Goal: Information Seeking & Learning: Learn about a topic

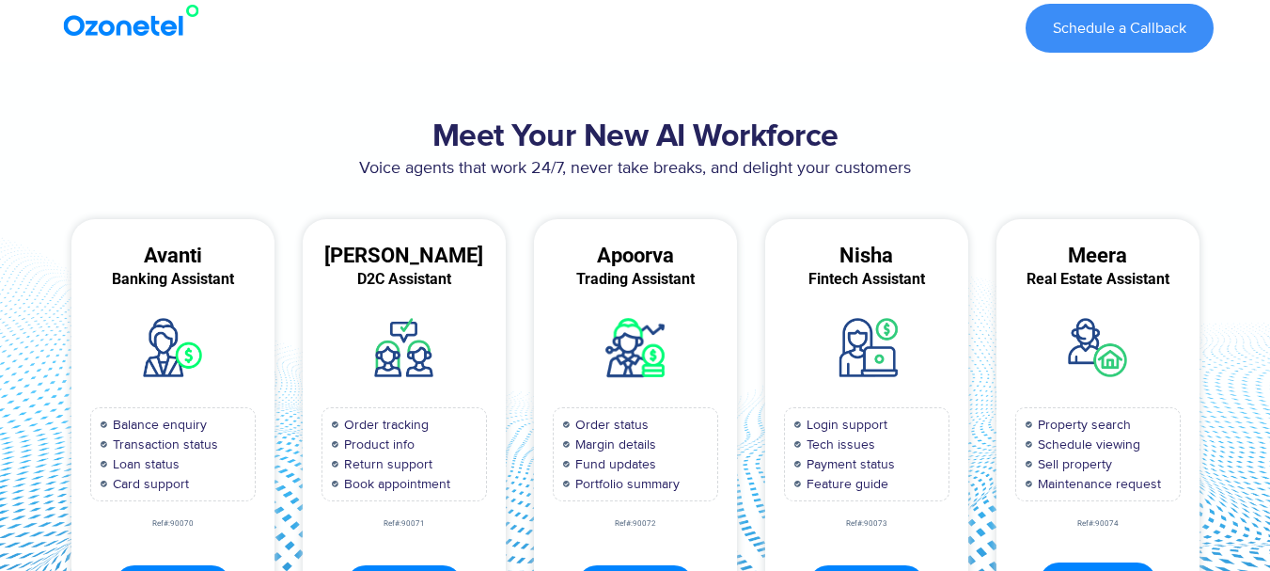
click at [680, 138] on h2 "Meet Your New AI Workforce" at bounding box center [635, 137] width 1156 height 38
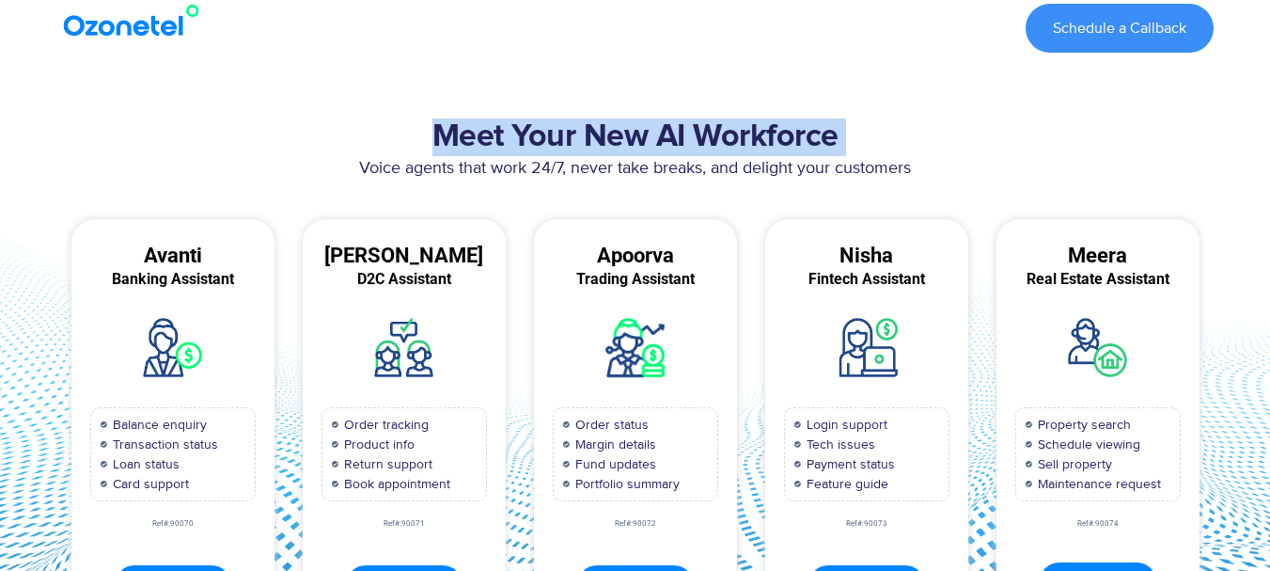
click at [680, 138] on h2 "Meet Your New AI Workforce" at bounding box center [635, 137] width 1156 height 38
copy div "Meet Your New AI Workforce"
click at [561, 154] on h2 "Meet Your New AI Workforce" at bounding box center [635, 137] width 1156 height 38
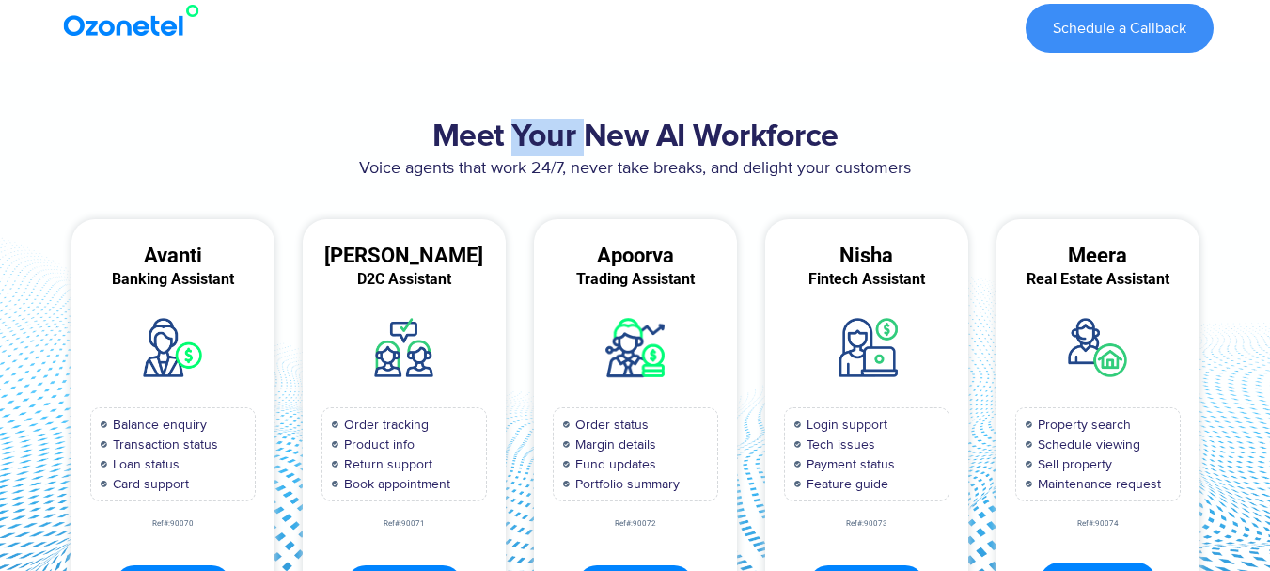
click at [561, 154] on h2 "Meet Your New AI Workforce" at bounding box center [635, 137] width 1156 height 38
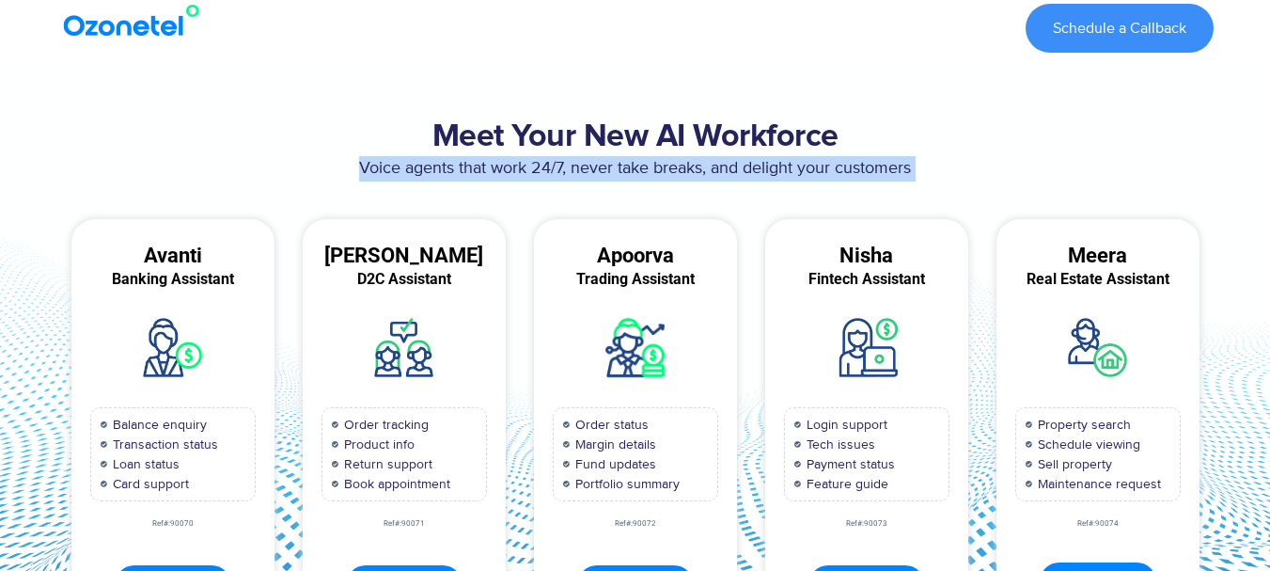
click at [561, 156] on p "Voice agents that work 24/7, never take breaks, and delight your customers" at bounding box center [635, 168] width 1156 height 25
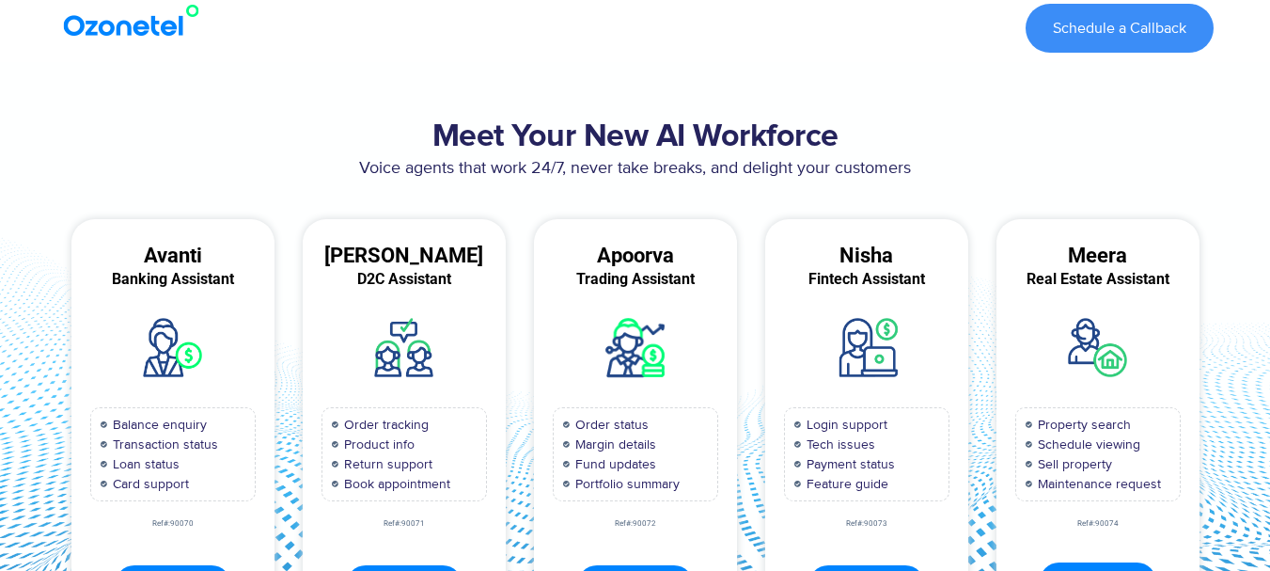
click at [542, 138] on h2 "Meet Your New AI Workforce" at bounding box center [635, 137] width 1156 height 38
click at [542, 140] on h2 "Meet Your New AI Workforce" at bounding box center [635, 137] width 1156 height 38
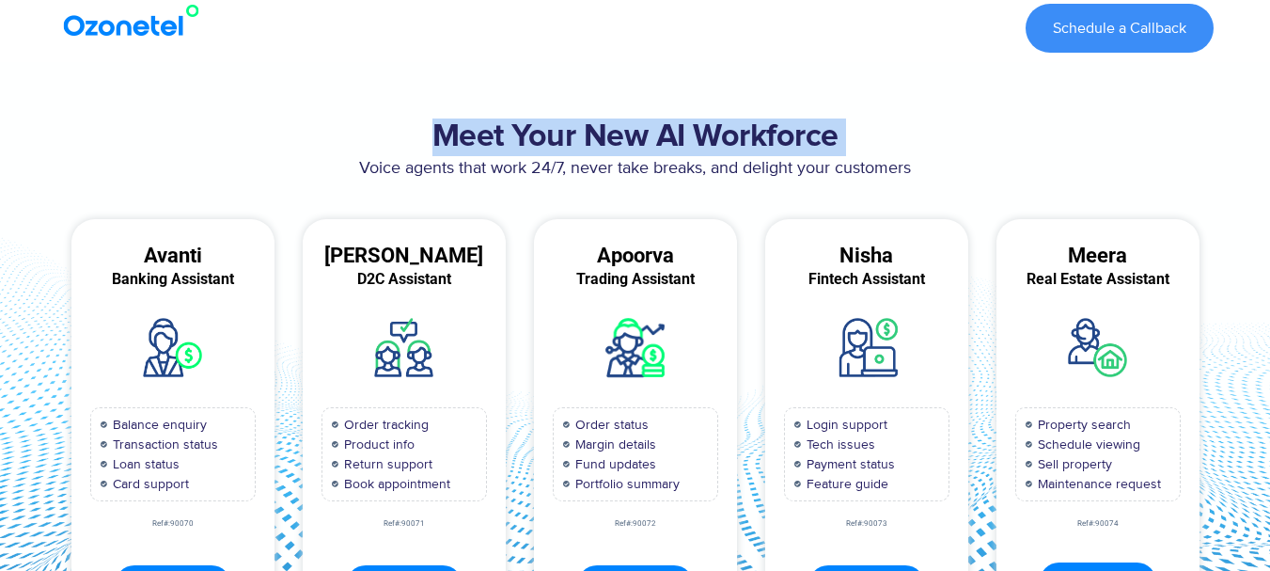
click at [542, 140] on h2 "Meet Your New AI Workforce" at bounding box center [635, 137] width 1156 height 38
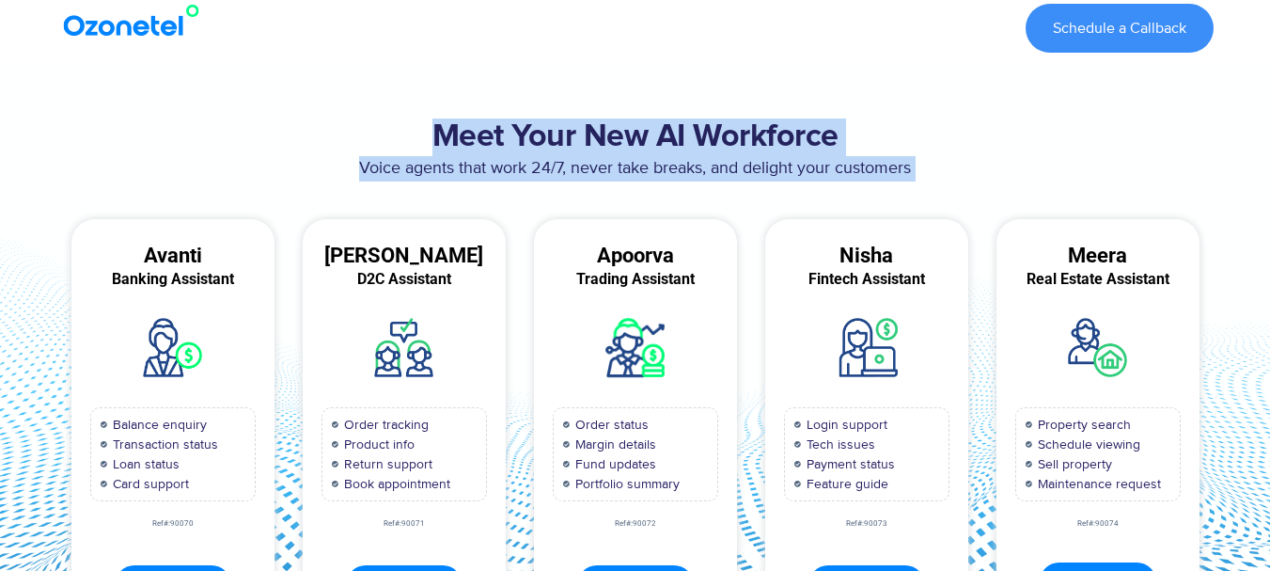
click at [614, 168] on p "Voice agents that work 24/7, never take breaks, and delight your customers" at bounding box center [635, 168] width 1156 height 25
copy div "Meet Your New AI Workforce Voice agents that work 24/7, never take breaks, and …"
click at [618, 178] on p "Voice agents that work 24/7, never take breaks, and delight your customers" at bounding box center [635, 168] width 1156 height 25
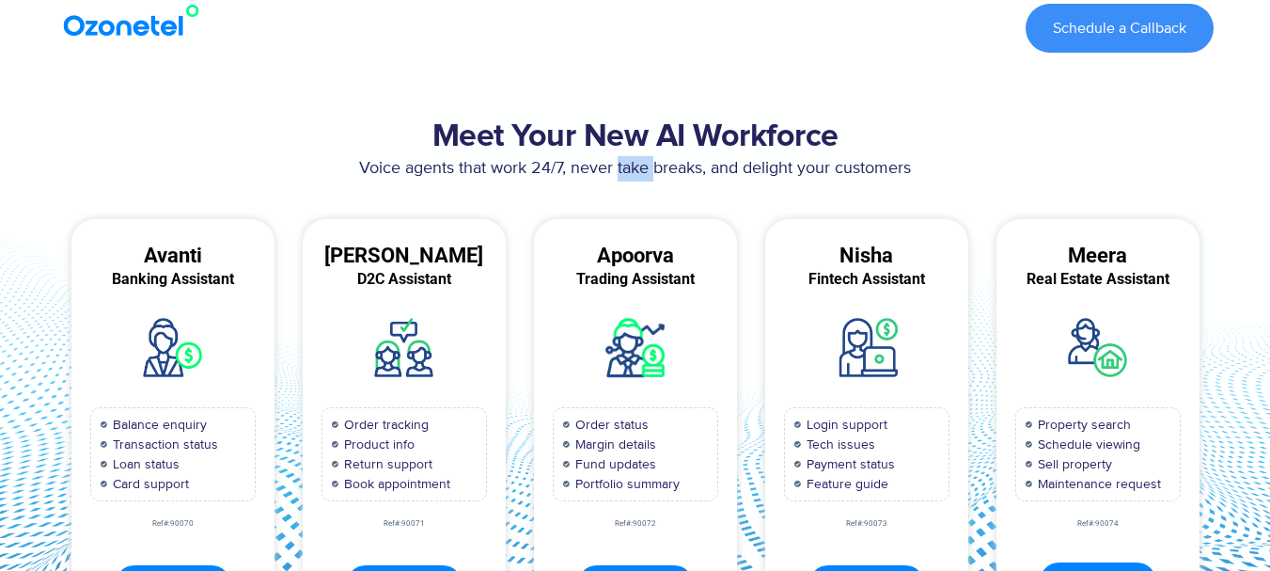
click at [618, 178] on p "Voice agents that work 24/7, never take breaks, and delight your customers" at bounding box center [635, 168] width 1156 height 25
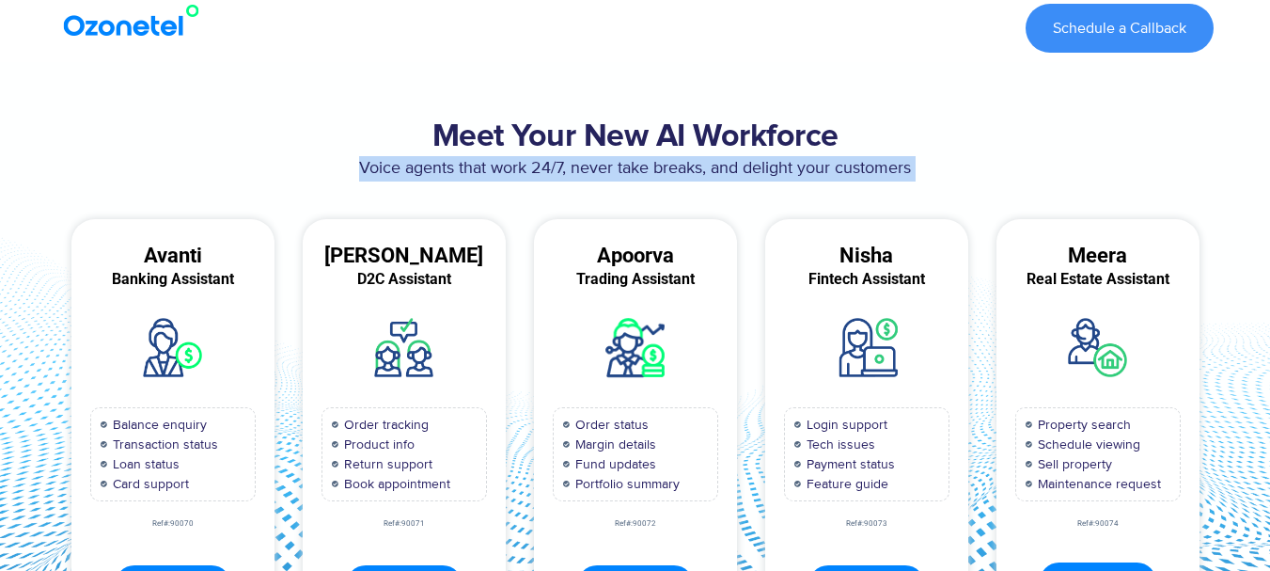
click at [618, 178] on p "Voice agents that work 24/7, never take breaks, and delight your customers" at bounding box center [635, 168] width 1156 height 25
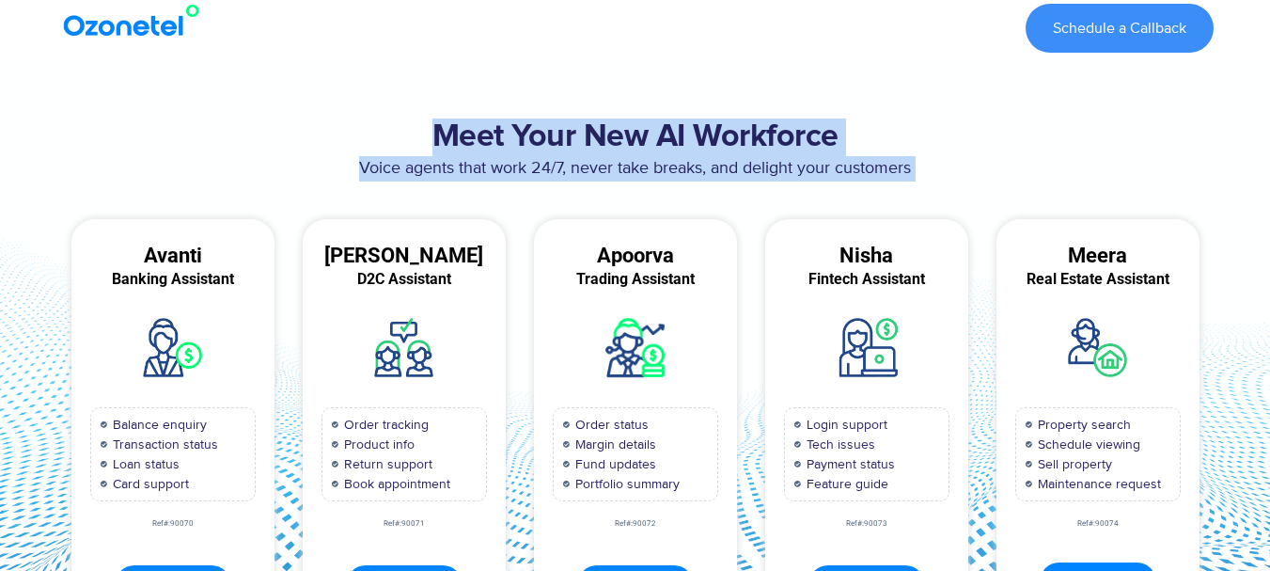
click at [416, 135] on h2 "Meet Your New AI Workforce" at bounding box center [635, 137] width 1156 height 38
